Goal: Information Seeking & Learning: Get advice/opinions

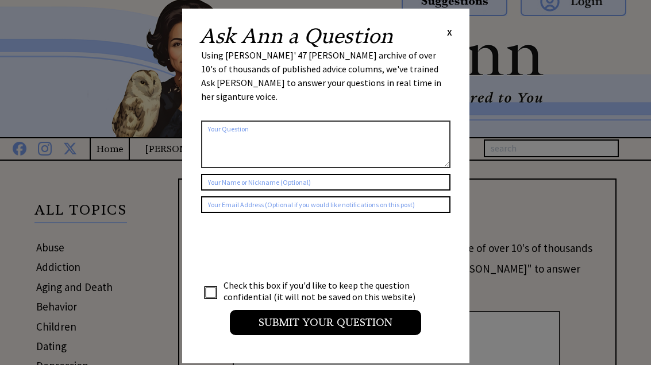
scroll to position [15, 0]
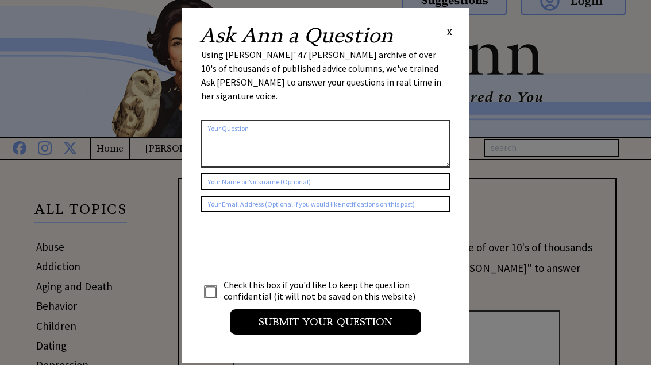
click at [451, 36] on span "X" at bounding box center [449, 31] width 5 height 11
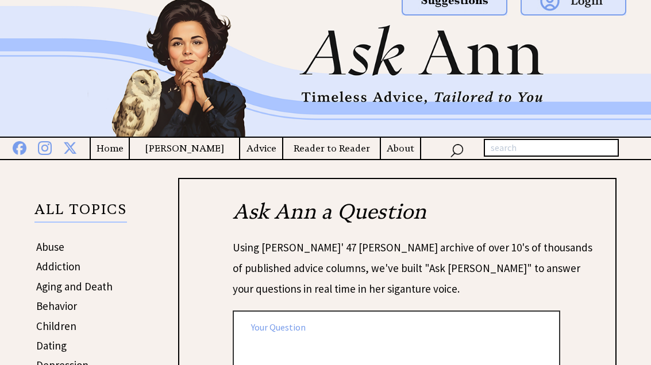
click at [262, 153] on h4 "Advice" at bounding box center [261, 148] width 42 height 14
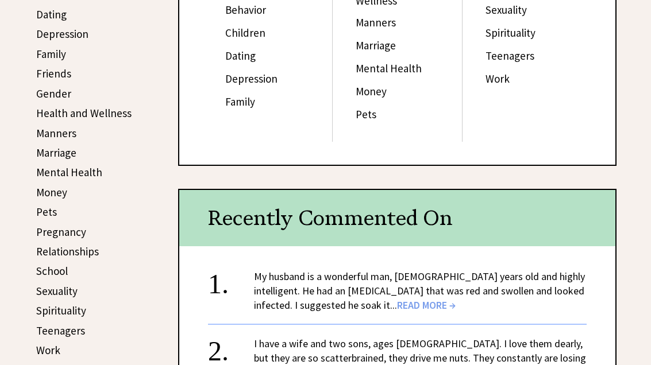
scroll to position [382, 0]
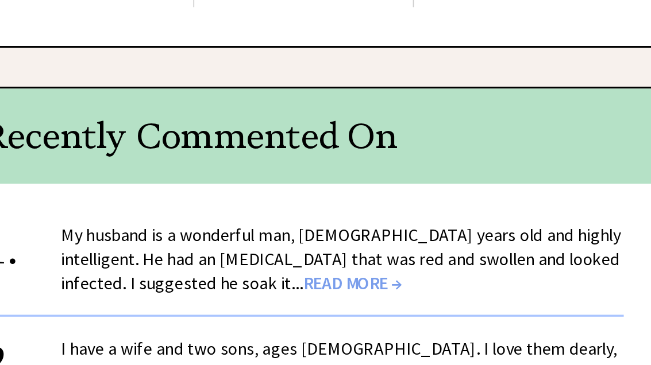
click at [397, 263] on span "READ MORE →" at bounding box center [426, 269] width 59 height 13
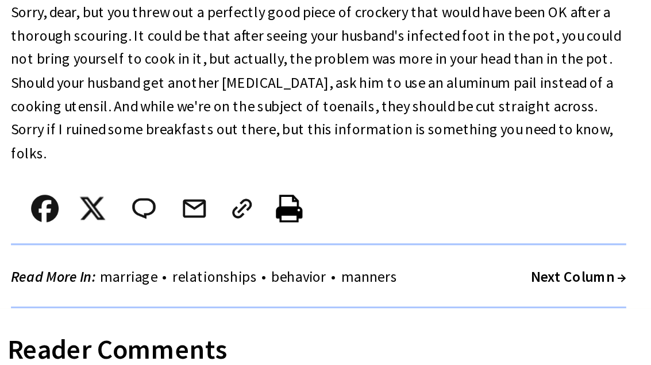
scroll to position [539, 0]
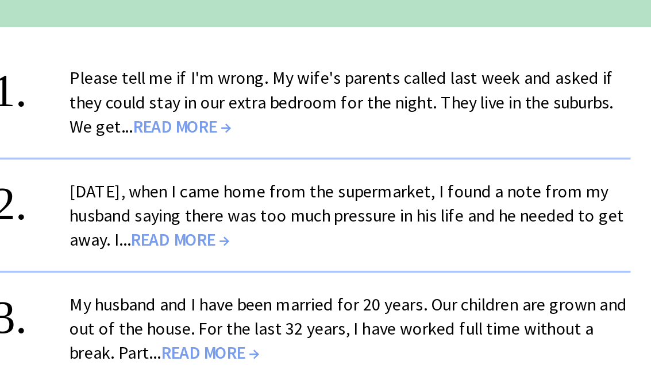
scroll to position [449, 0]
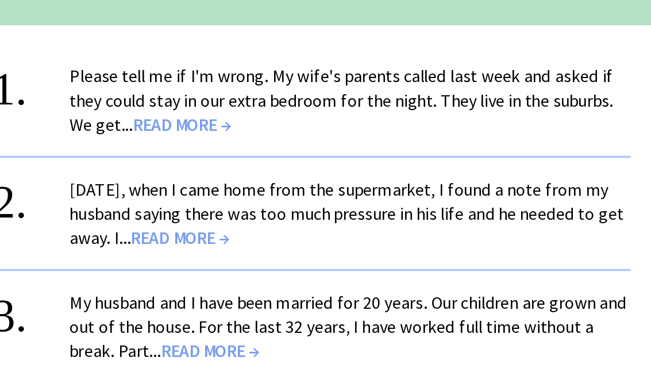
click at [291, 196] on span "READ MORE →" at bounding box center [320, 202] width 59 height 13
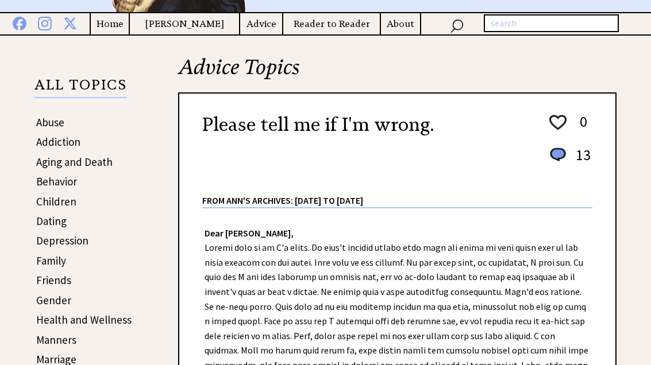
scroll to position [136, 0]
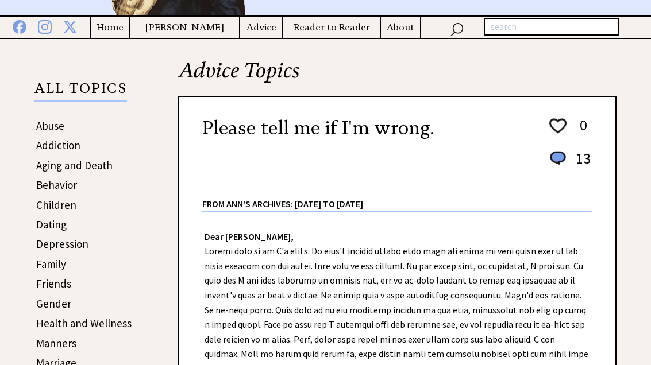
click at [262, 34] on h4 "Advice" at bounding box center [261, 27] width 42 height 14
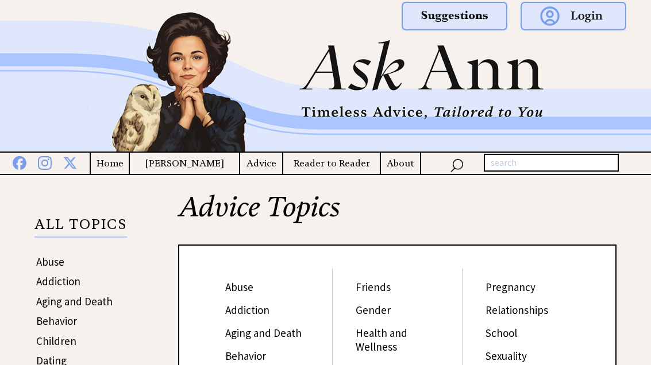
click at [195, 168] on h4 "[PERSON_NAME]" at bounding box center [184, 163] width 109 height 14
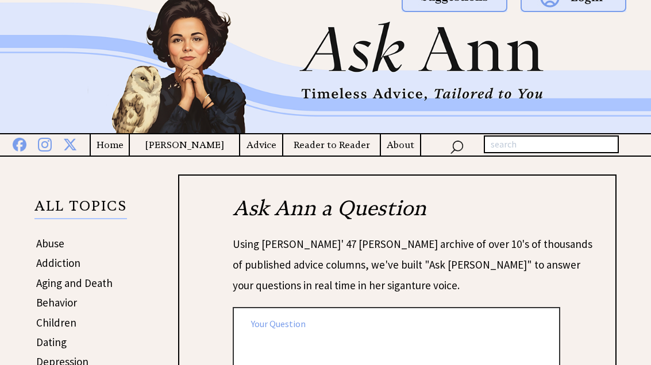
scroll to position [7, 0]
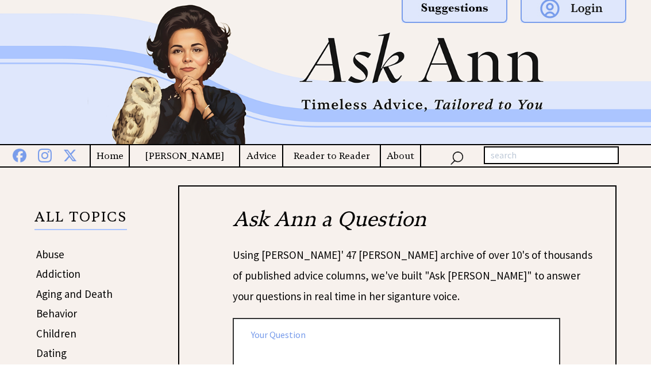
click at [258, 163] on h4 "Advice" at bounding box center [261, 156] width 42 height 14
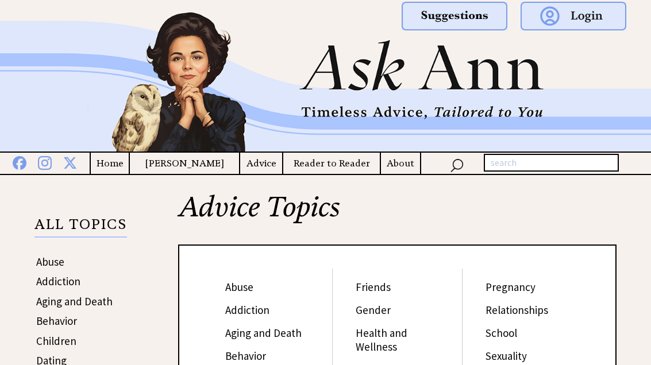
click at [262, 168] on h4 "Advice" at bounding box center [261, 163] width 42 height 14
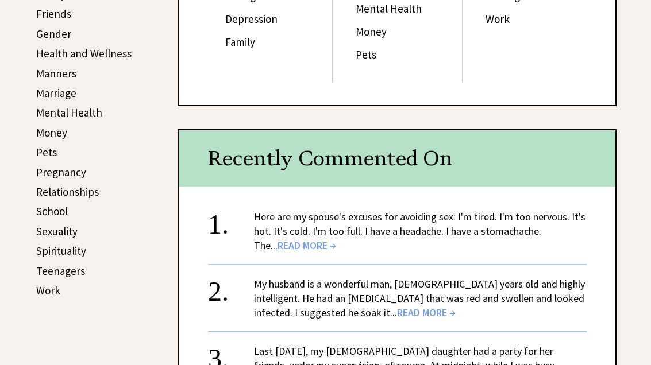
scroll to position [431, 0]
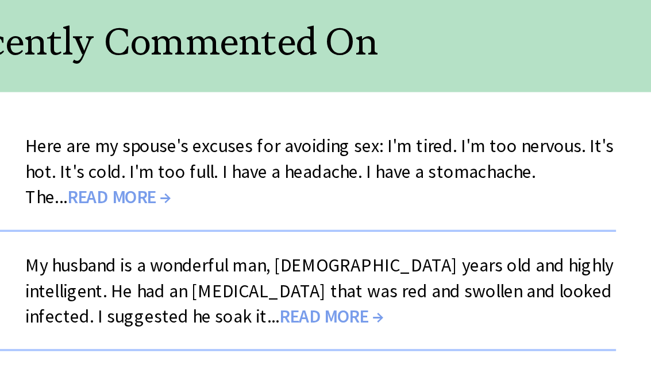
click at [277, 214] on span "READ MORE →" at bounding box center [306, 220] width 59 height 13
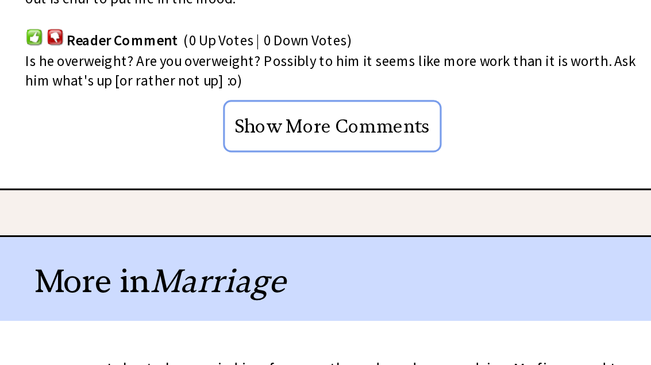
scroll to position [837, 0]
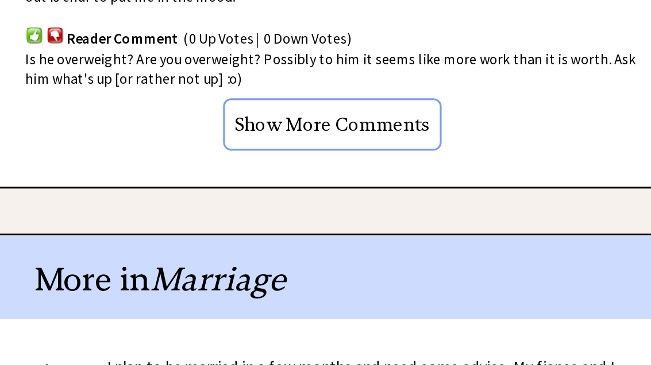
click at [328, 174] on input "Show More Comments" at bounding box center [397, 190] width 139 height 33
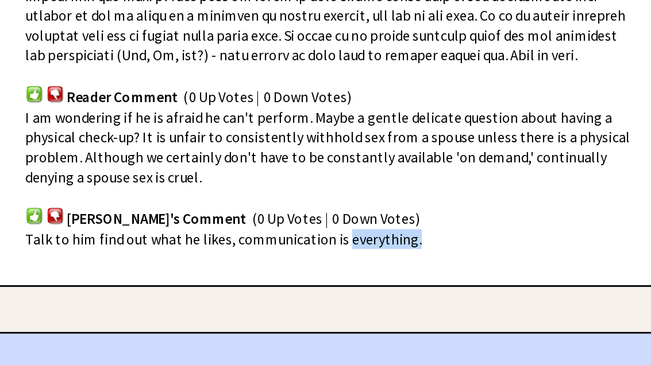
scroll to position [1277, 0]
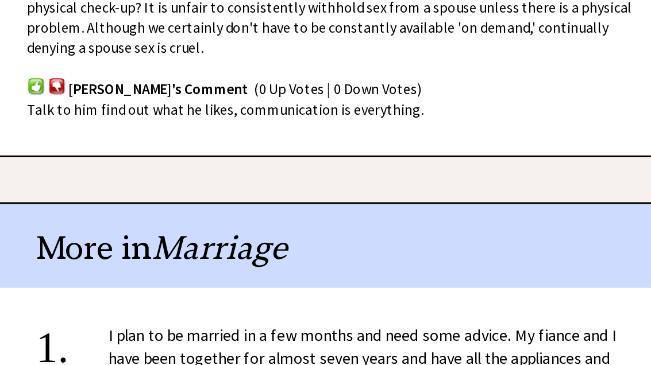
scroll to position [1361, 0]
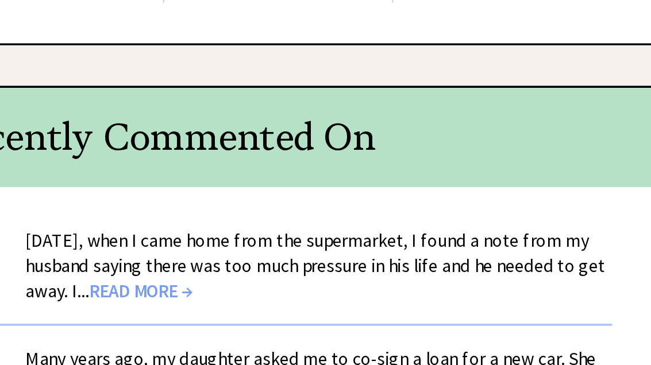
scroll to position [487, 239]
